Goal: Information Seeking & Learning: Learn about a topic

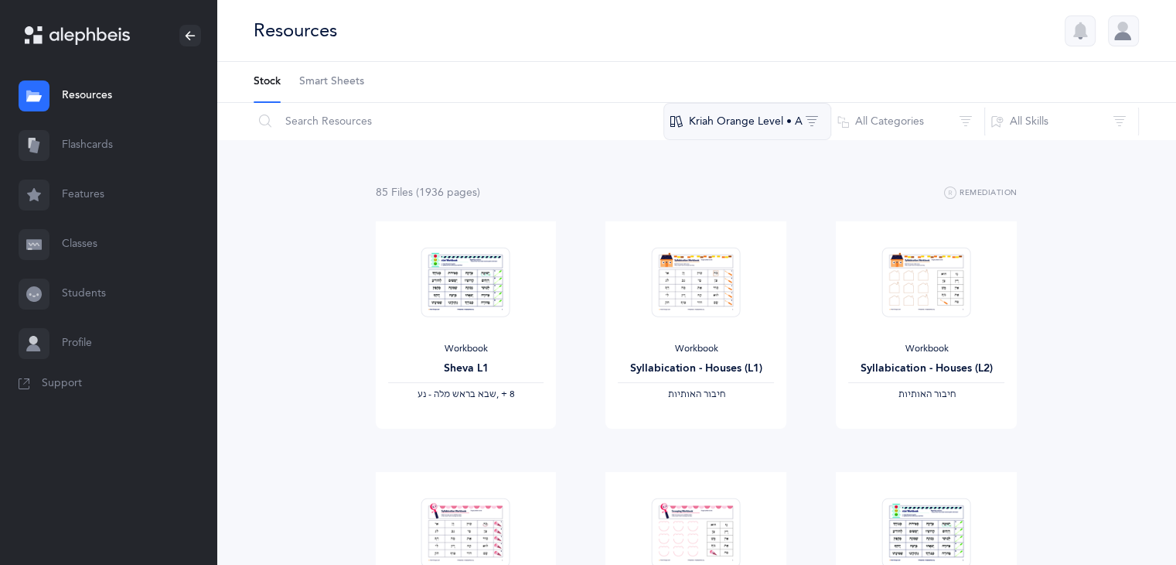
click at [788, 134] on button "Kriah Orange Level • A" at bounding box center [748, 121] width 168 height 37
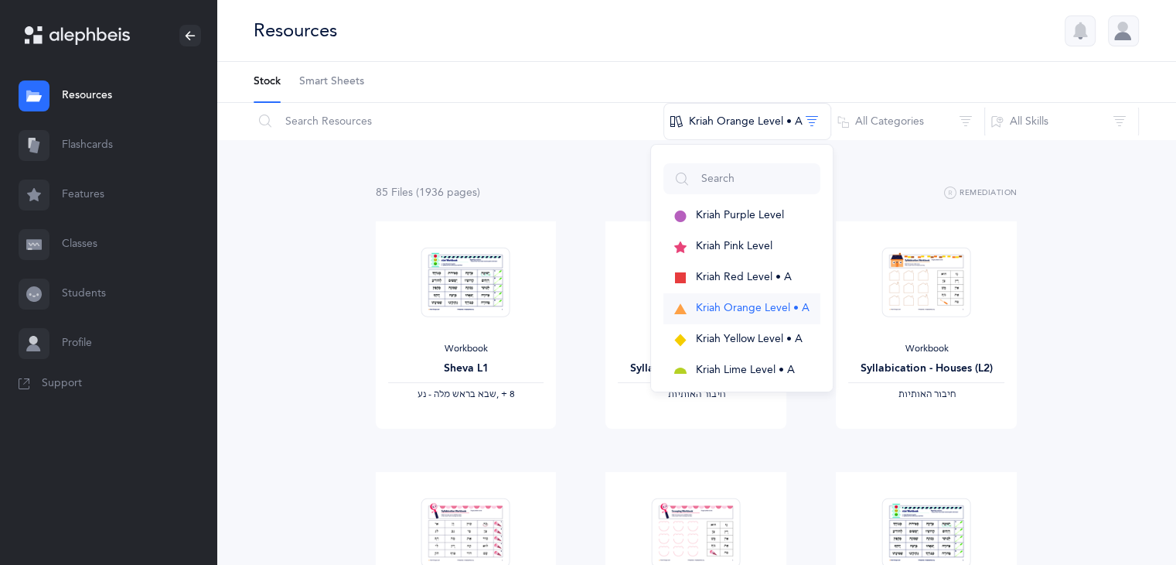
click at [736, 298] on button "Kriah Orange Level • A" at bounding box center [742, 308] width 157 height 31
click at [702, 303] on span "Kriah Orange Level • A" at bounding box center [753, 308] width 114 height 12
click at [889, 200] on div "85 File s (1936 page s ) Remediation" at bounding box center [697, 192] width 642 height 19
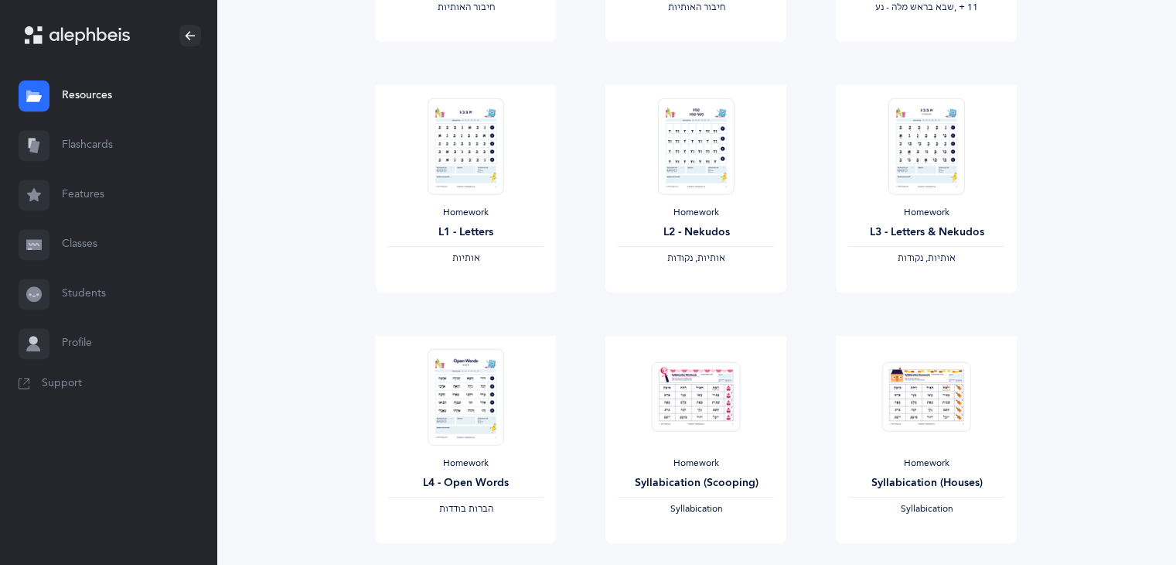
scroll to position [640, 0]
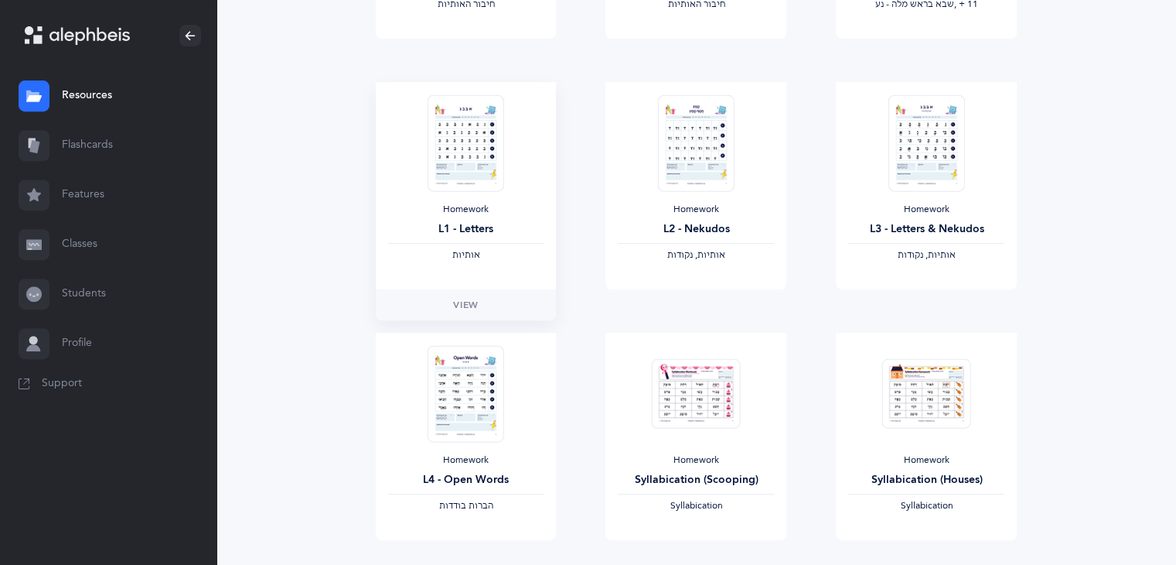
click at [491, 90] on div "Homework L1 - Letters ‫אותיות‬" at bounding box center [466, 185] width 181 height 207
click at [469, 316] on link "View" at bounding box center [466, 304] width 181 height 31
click at [43, 189] on div at bounding box center [34, 194] width 31 height 31
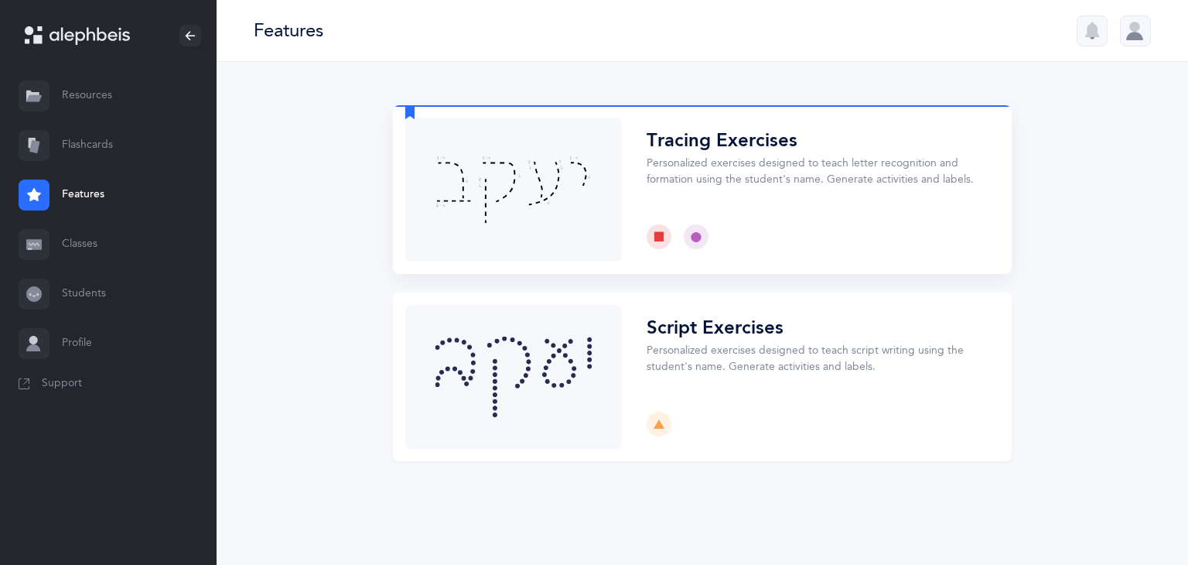
click at [540, 223] on button "Choose" at bounding box center [702, 189] width 619 height 169
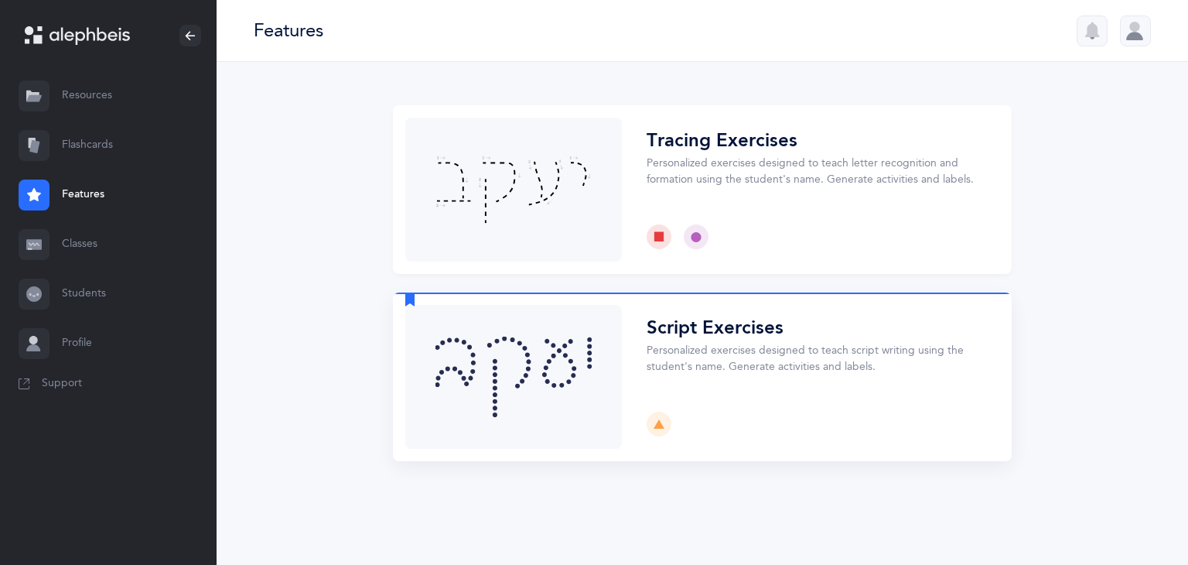
click at [594, 338] on button "Choose" at bounding box center [702, 376] width 619 height 169
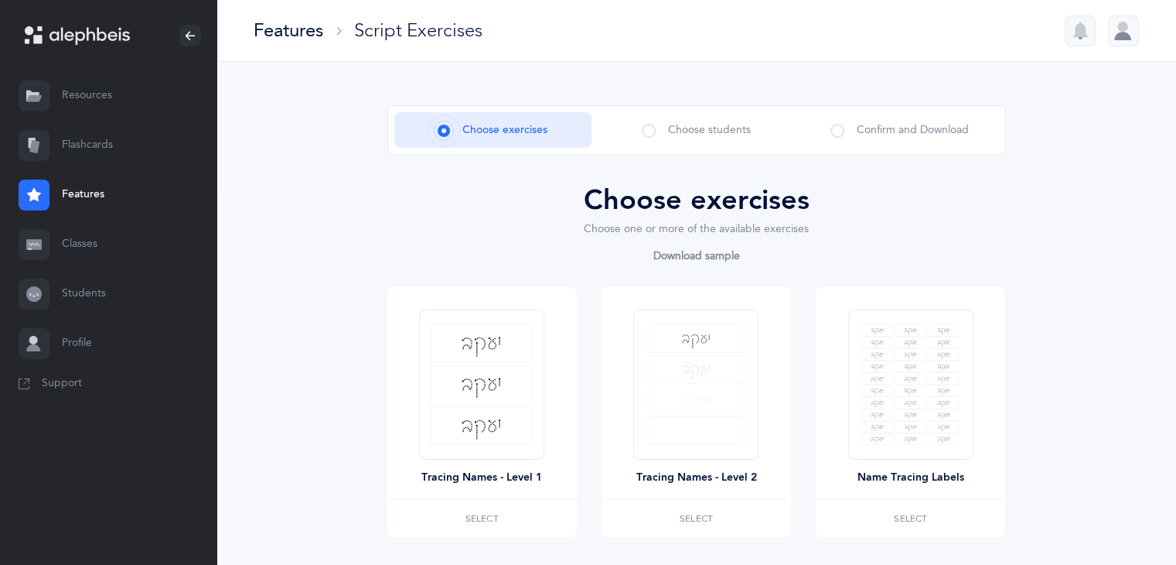
click at [749, 131] on span "Choose students" at bounding box center [709, 130] width 83 height 16
click at [648, 126] on span at bounding box center [649, 131] width 14 height 14
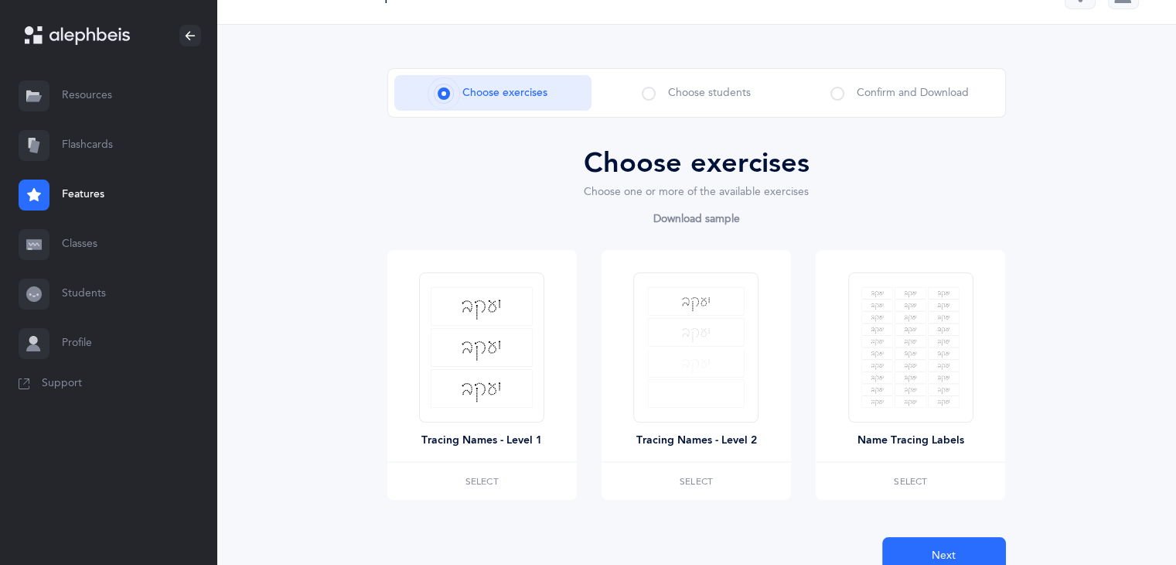
click at [155, 146] on link "Flashcards" at bounding box center [108, 145] width 217 height 49
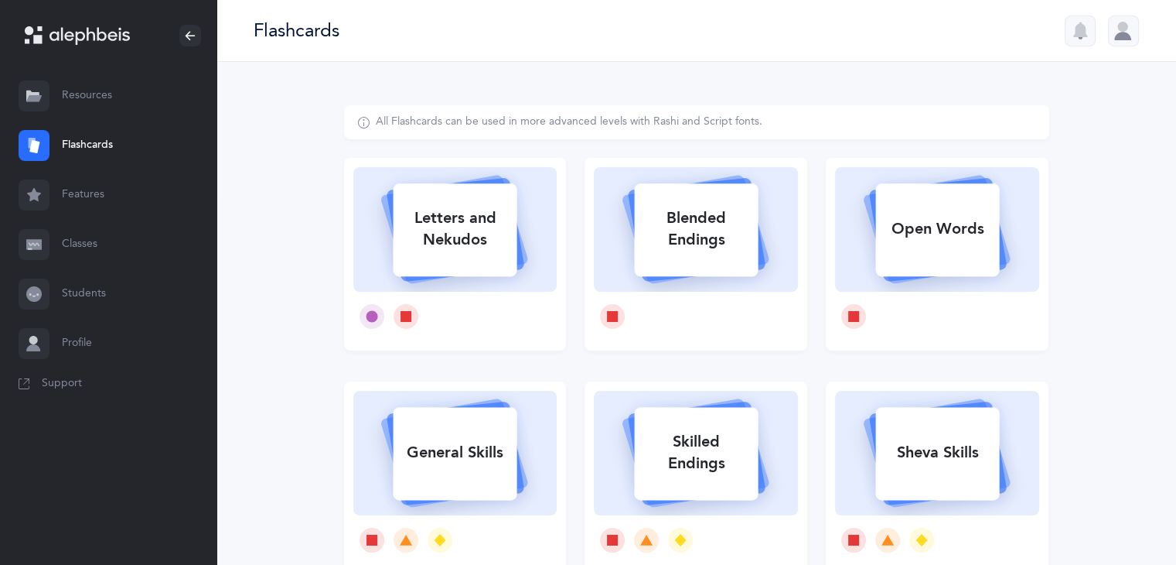
click at [93, 177] on link "Features" at bounding box center [108, 194] width 217 height 49
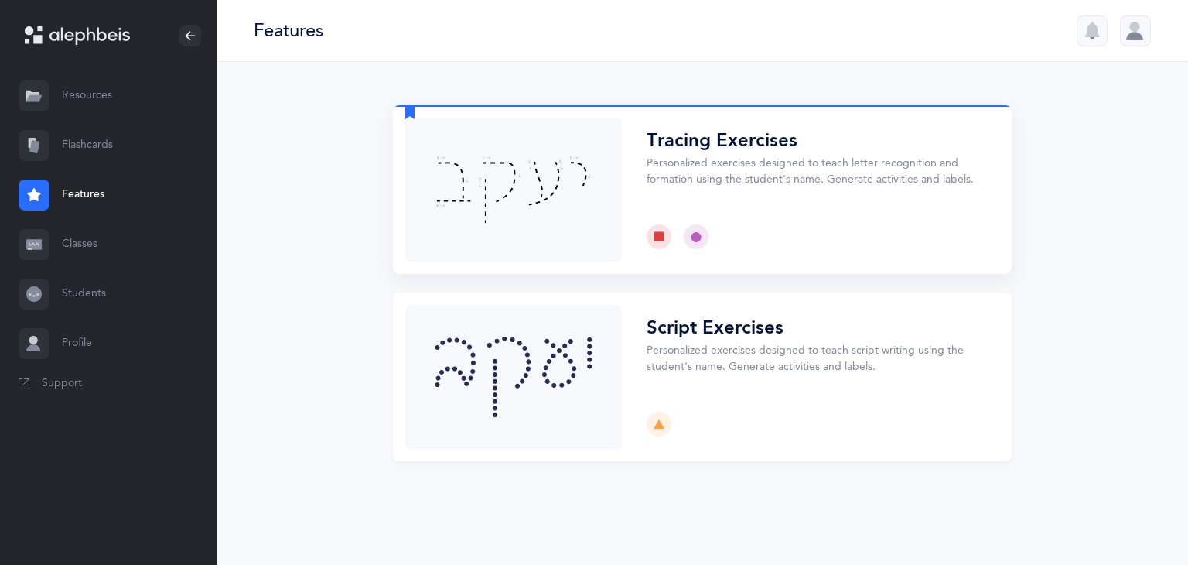
click at [459, 194] on button "Choose" at bounding box center [702, 189] width 619 height 169
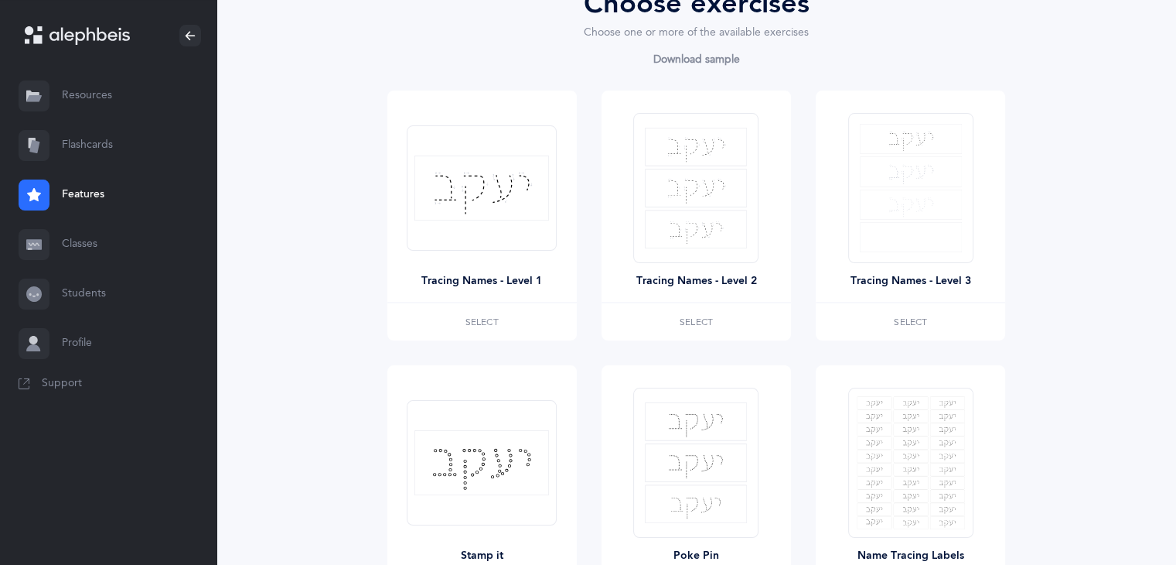
scroll to position [196, 0]
click at [121, 77] on link "Resources" at bounding box center [108, 95] width 217 height 49
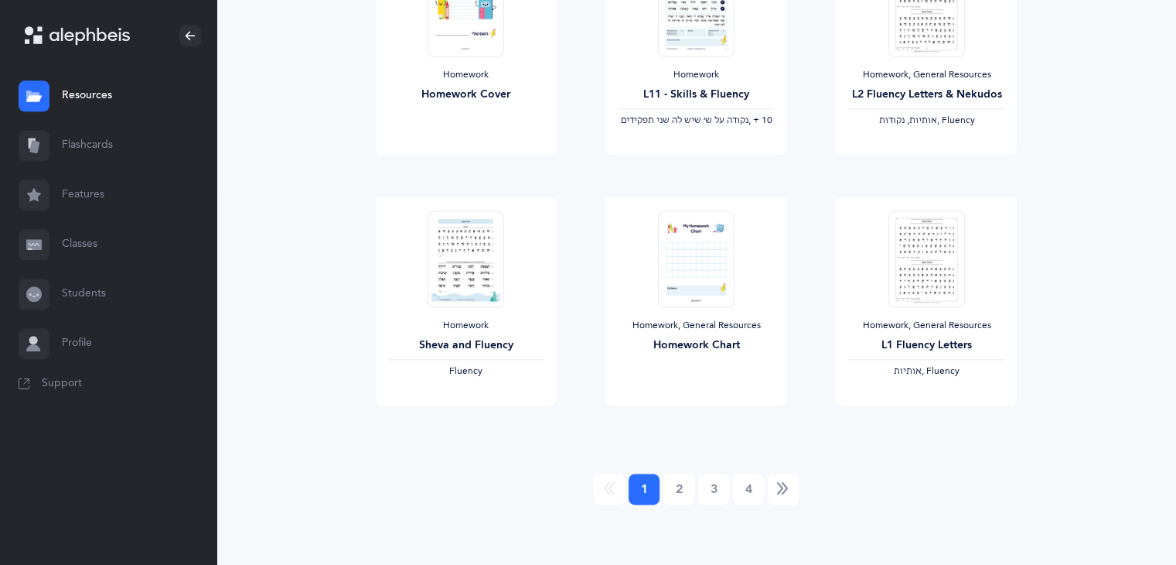
scroll to position [1779, 0]
click at [682, 492] on link "2" at bounding box center [679, 487] width 31 height 31
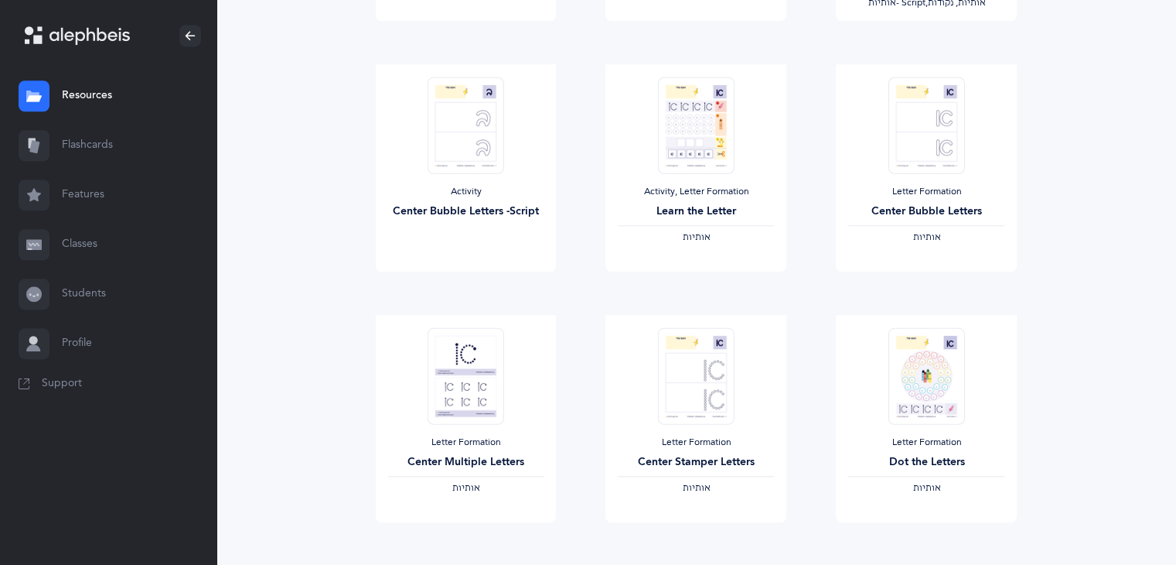
scroll to position [1423, 0]
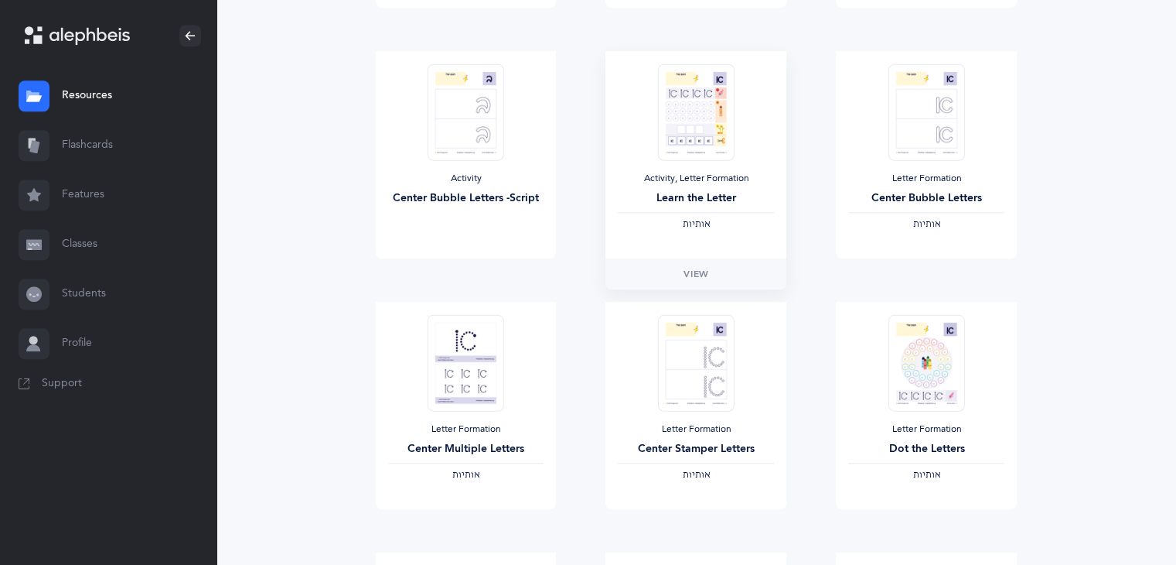
click at [694, 155] on img at bounding box center [696, 111] width 76 height 97
click at [669, 267] on link "View" at bounding box center [696, 273] width 181 height 31
click at [538, 394] on div "Letter Formation Center Multiple Letters ‫אותיות‬" at bounding box center [466, 405] width 181 height 207
click at [444, 527] on link "View" at bounding box center [466, 524] width 181 height 31
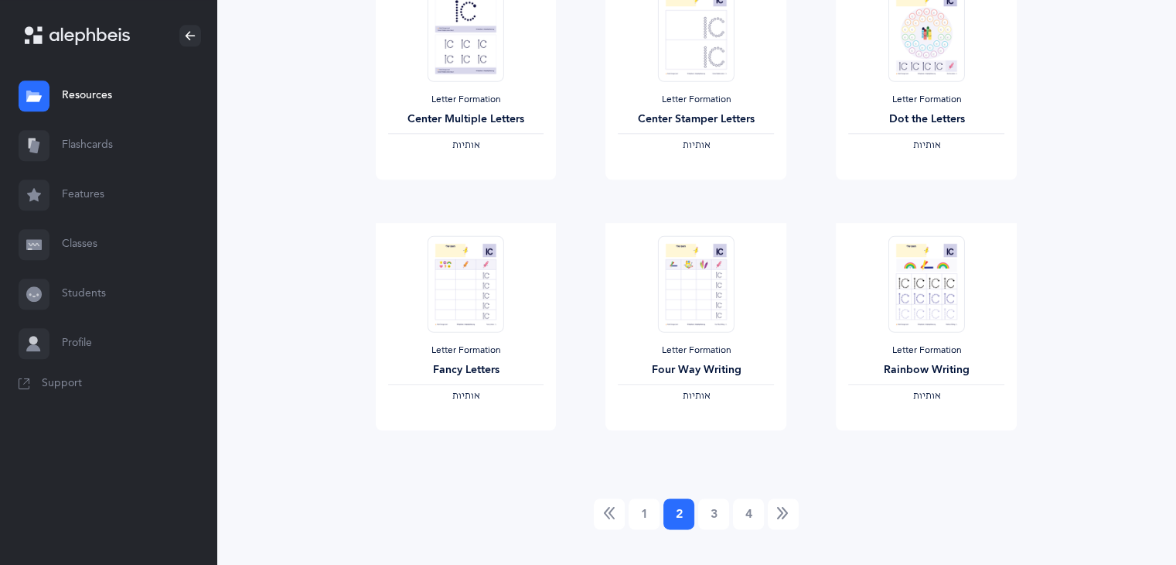
scroll to position [1779, 0]
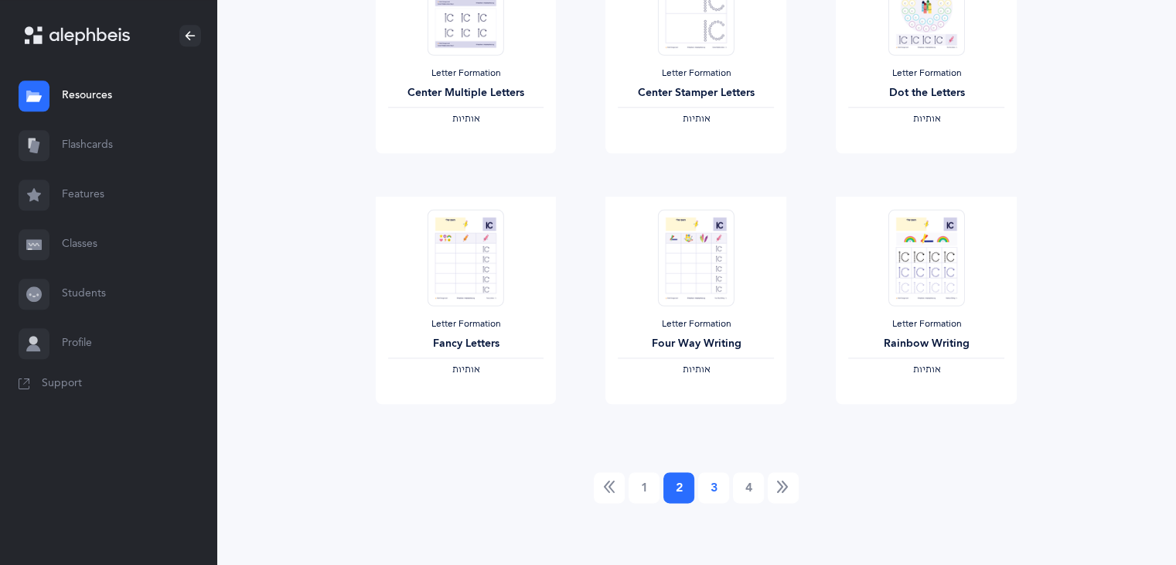
click at [701, 493] on link "3" at bounding box center [713, 487] width 31 height 31
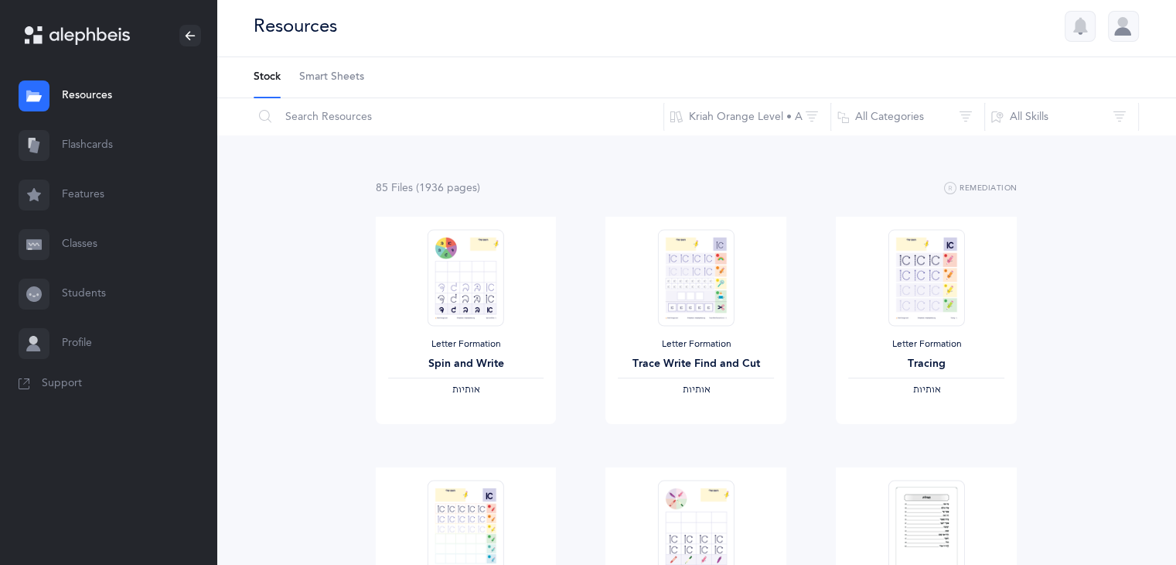
scroll to position [0, 0]
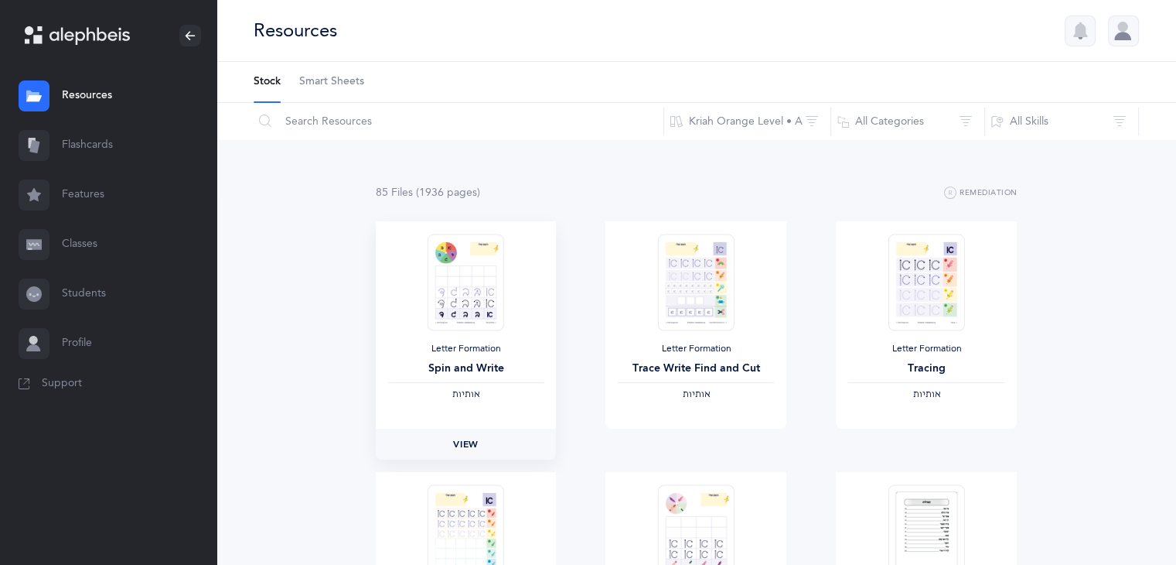
click at [462, 442] on span "View" at bounding box center [465, 444] width 25 height 14
